Goal: Task Accomplishment & Management: Manage account settings

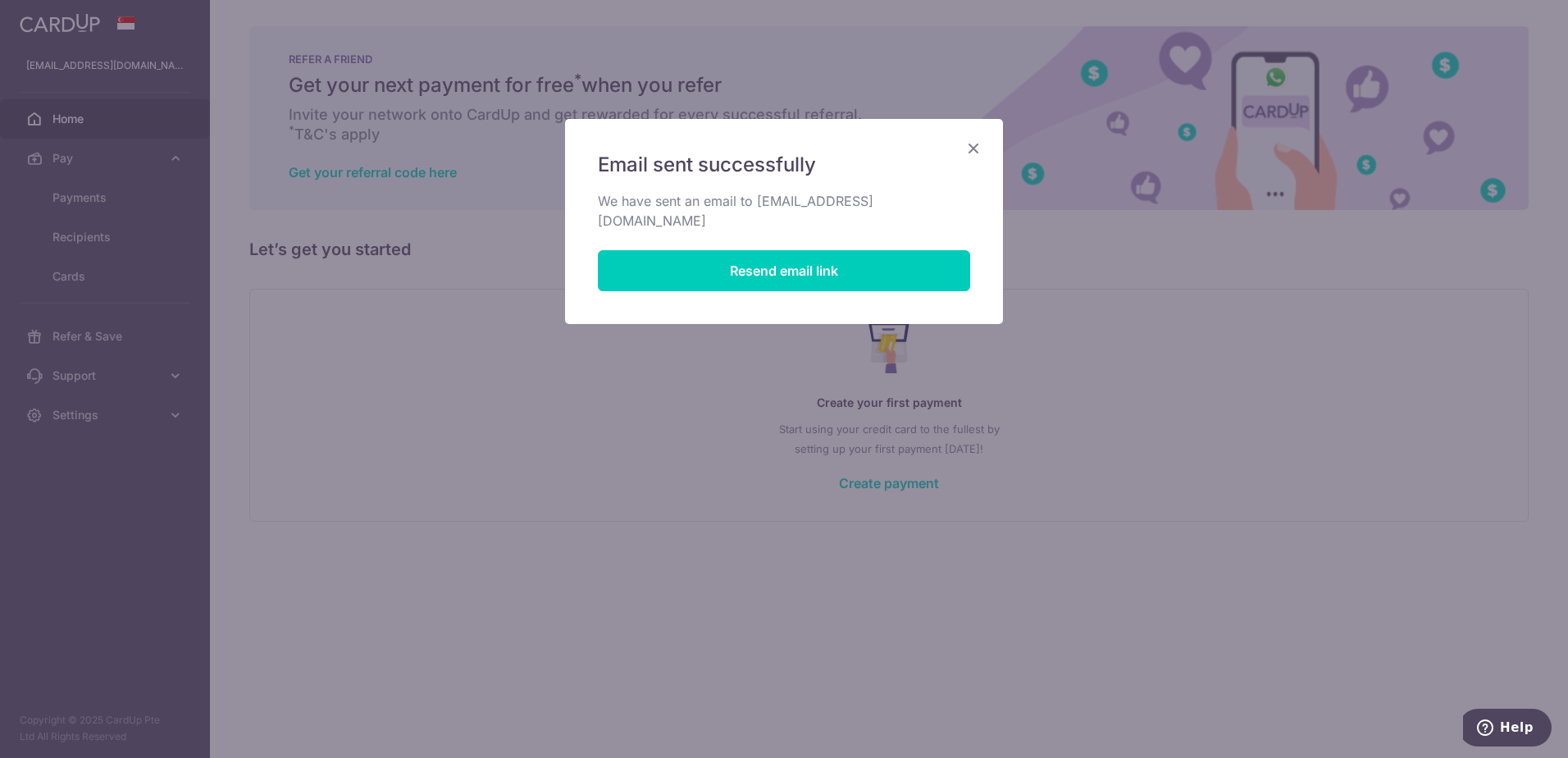
click at [973, 151] on icon "Close" at bounding box center [973, 148] width 20 height 21
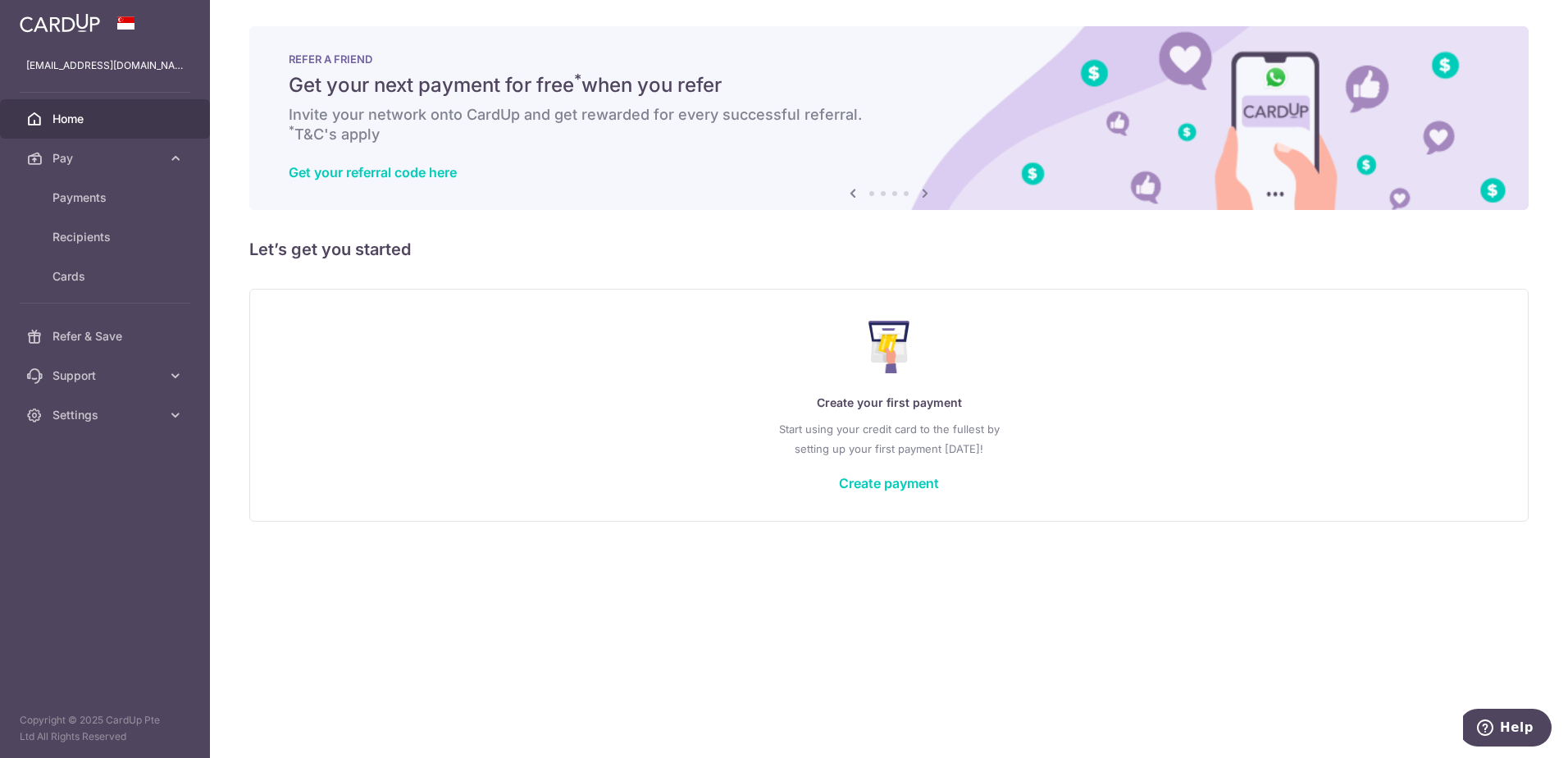
click at [75, 116] on span "Home" at bounding box center [106, 119] width 108 height 16
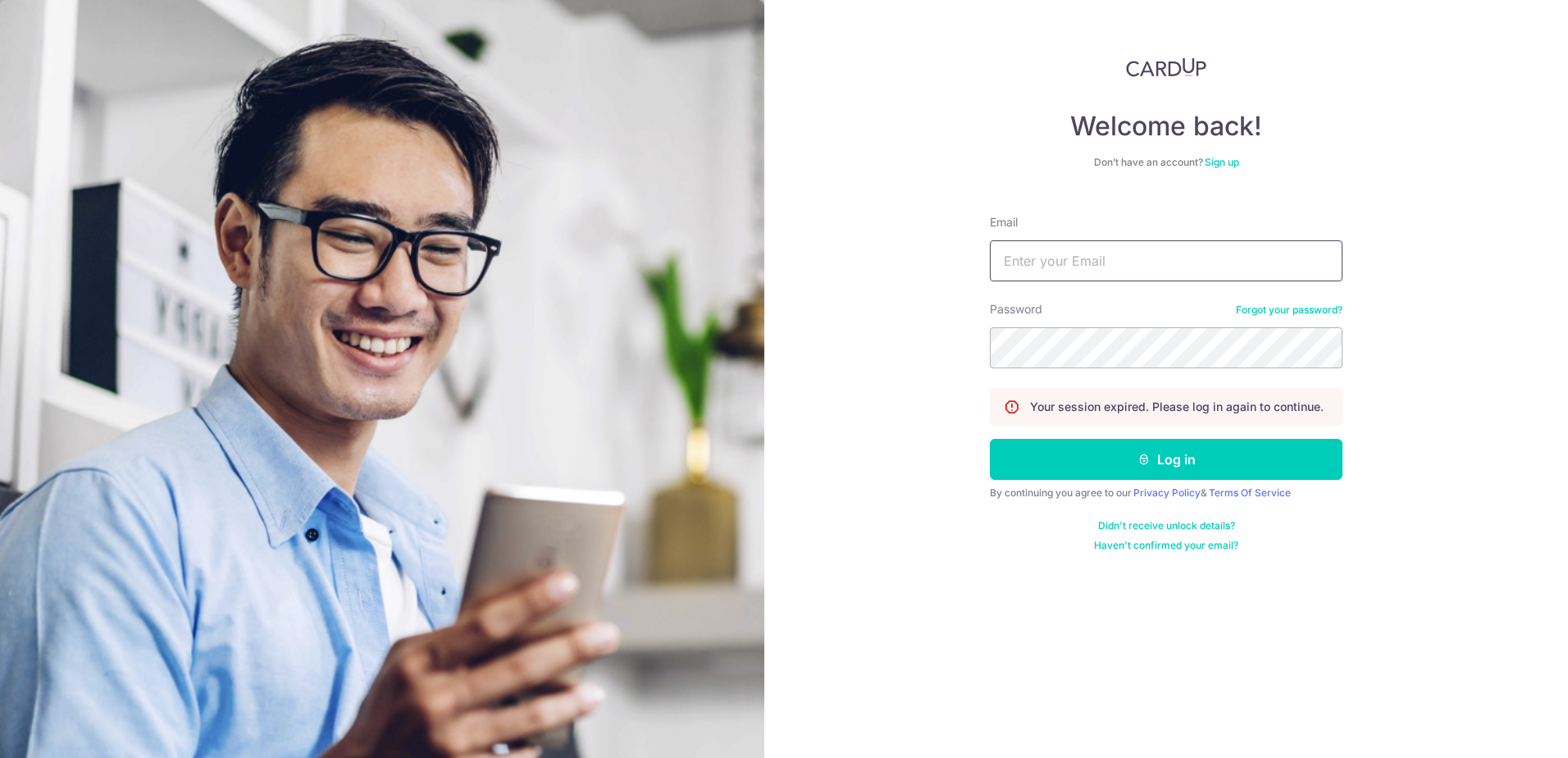
click at [1129, 262] on input "Email" at bounding box center [1167, 261] width 353 height 41
